Goal: Task Accomplishment & Management: Use online tool/utility

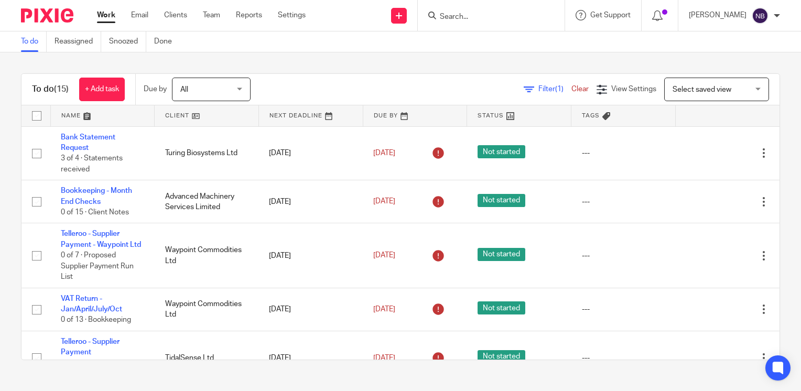
click at [510, 16] on input "Search" at bounding box center [486, 17] width 94 height 9
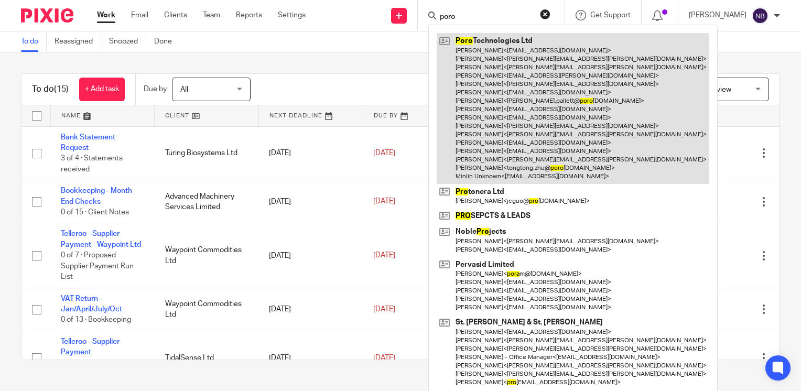
type input "poro"
click at [527, 98] on link at bounding box center [573, 108] width 273 height 151
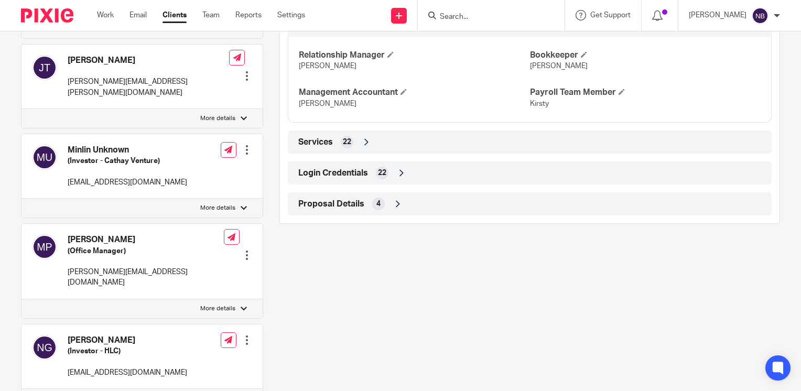
scroll to position [875, 0]
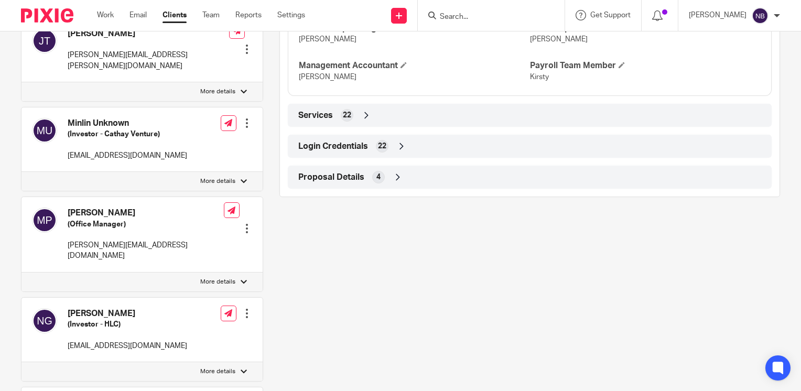
click at [401, 152] on icon at bounding box center [402, 146] width 10 height 10
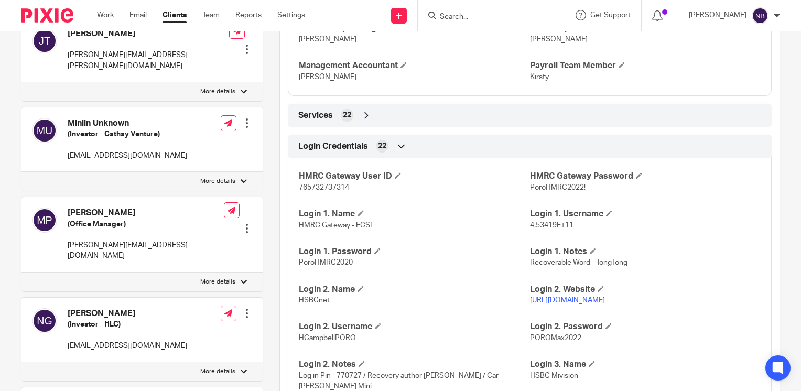
drag, startPoint x: 575, startPoint y: 316, endPoint x: 527, endPoint y: 318, distance: 48.3
click at [527, 318] on div "HMRC Gateway User ID 765732737314 HMRC Gateway Password PoroHMRC2022! Login 1. …" at bounding box center [530, 372] width 484 height 444
copy link "https://www.hsbcnet.com/"
drag, startPoint x: 352, startPoint y: 347, endPoint x: 296, endPoint y: 349, distance: 56.2
click at [299, 344] on p "HCampbellPORO" at bounding box center [414, 338] width 231 height 10
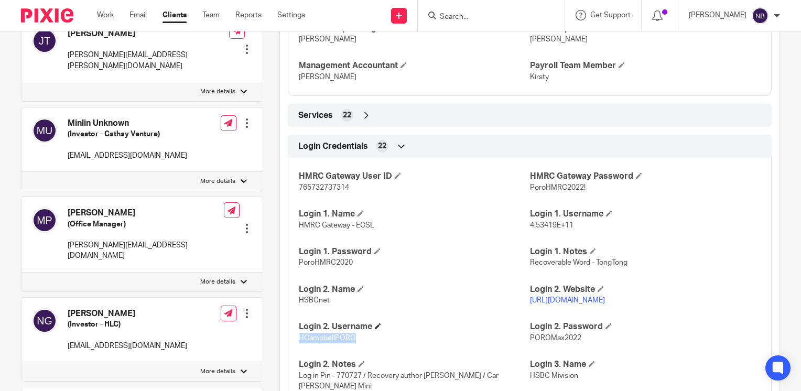
copy span "HCampbellPORO"
click at [103, 16] on link "Work" at bounding box center [105, 15] width 17 height 10
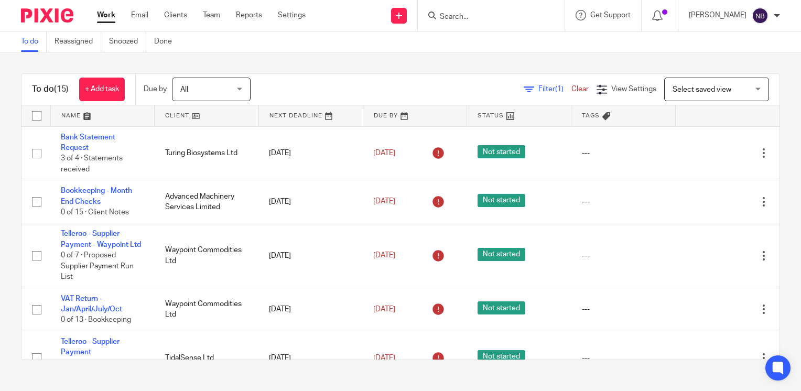
click at [170, 114] on link at bounding box center [207, 115] width 104 height 21
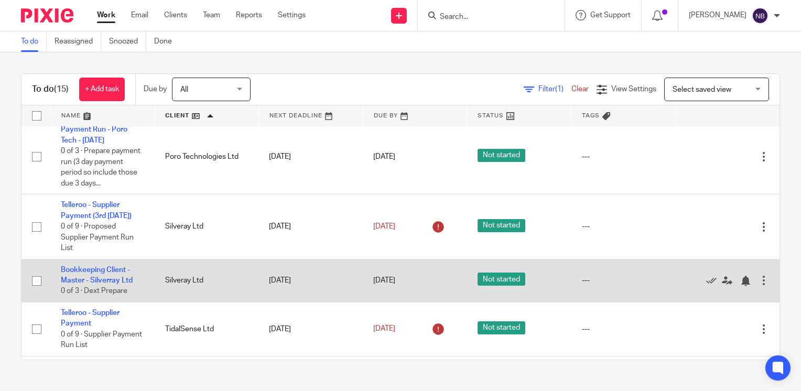
scroll to position [105, 0]
click at [116, 281] on link "Bookkeeping Client - Master - Silverray Ltd" at bounding box center [97, 275] width 72 height 18
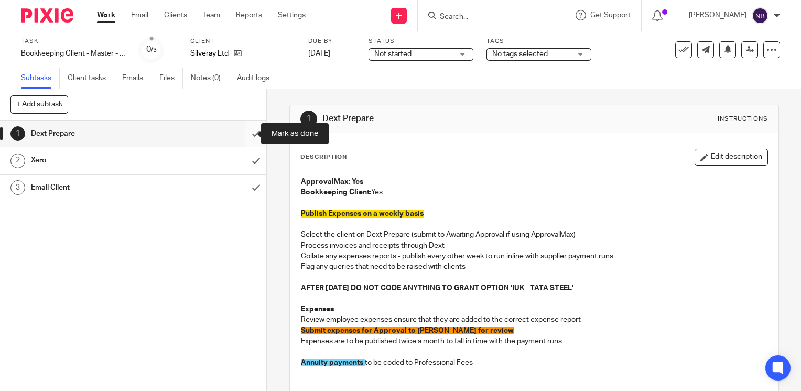
click at [245, 134] on input "submit" at bounding box center [133, 134] width 266 height 26
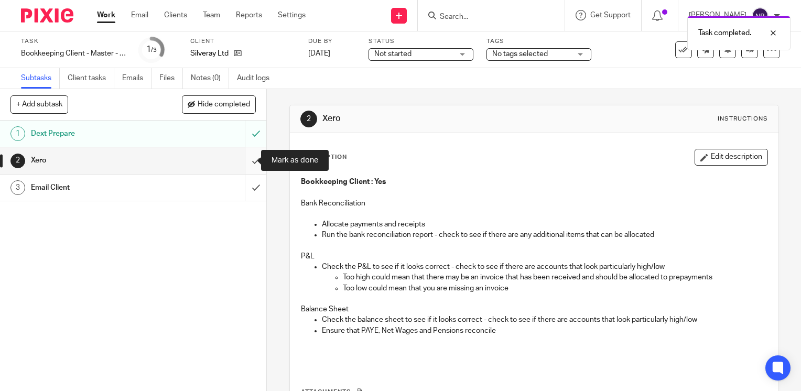
click at [243, 165] on input "submit" at bounding box center [133, 160] width 266 height 26
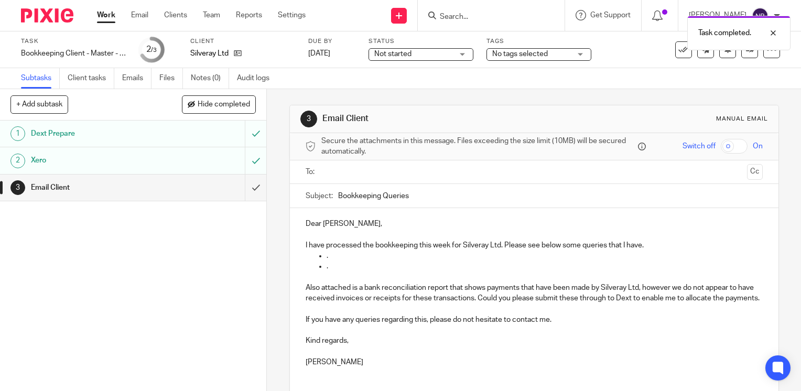
click at [331, 223] on p "Dear Dan," at bounding box center [534, 224] width 457 height 10
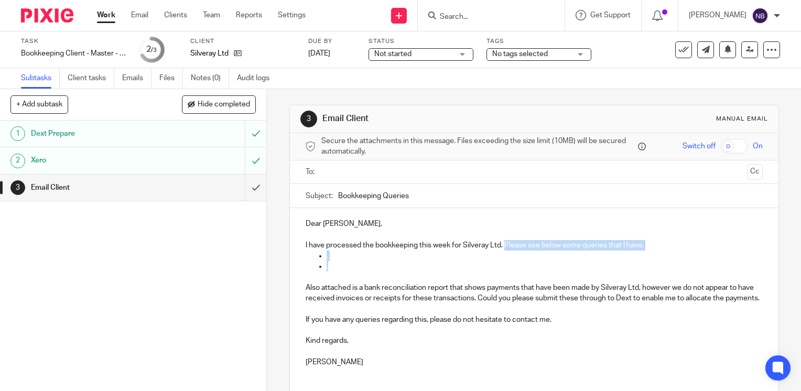
drag, startPoint x: 335, startPoint y: 270, endPoint x: 504, endPoint y: 247, distance: 169.9
click at [504, 247] on div "Dear Alisha, I have processed the bookkeeping this week for Silveray Ltd. Pleas…" at bounding box center [534, 291] width 489 height 167
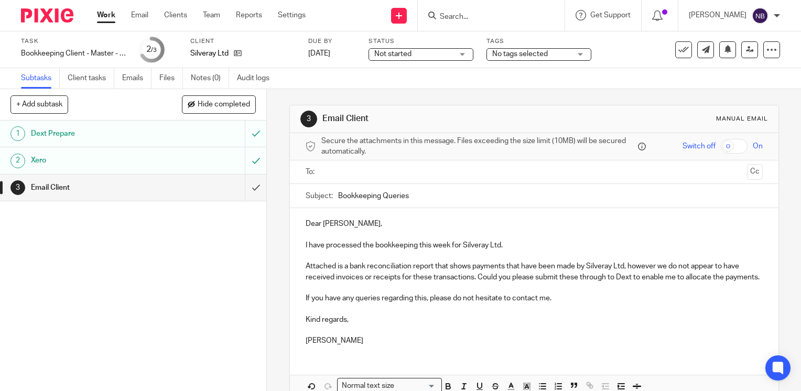
click at [339, 174] on input "text" at bounding box center [534, 172] width 418 height 12
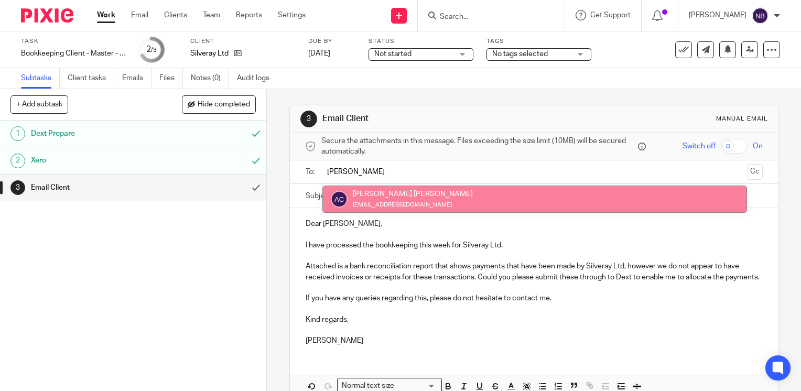
type input "alisha"
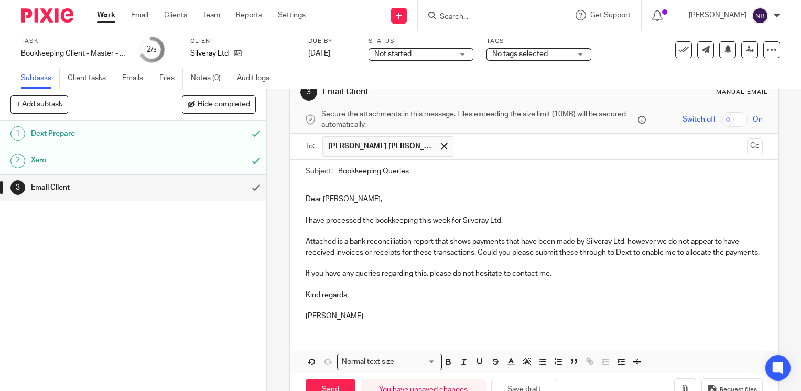
scroll to position [68, 0]
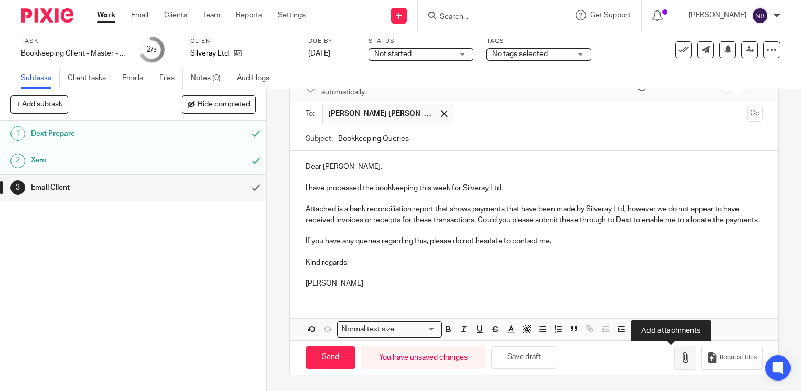
click at [680, 360] on icon "button" at bounding box center [685, 357] width 10 height 10
